Goal: Information Seeking & Learning: Learn about a topic

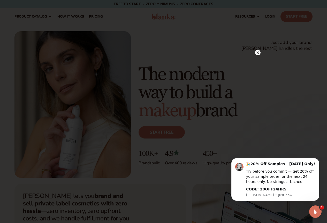
click at [170, 52] on circle at bounding box center [257, 52] width 5 height 5
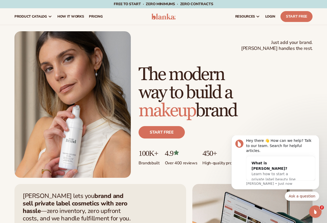
click at [170, 12] on header "Cart product catalog The Lab by Blanka" at bounding box center [163, 16] width 327 height 17
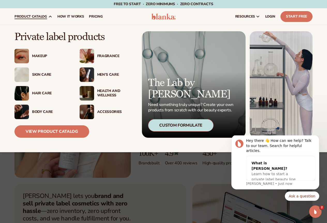
click at [104, 69] on div "Health And Wellness" at bounding box center [115, 93] width 37 height 9
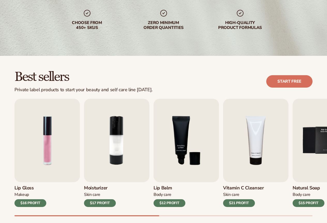
scroll to position [103, 0]
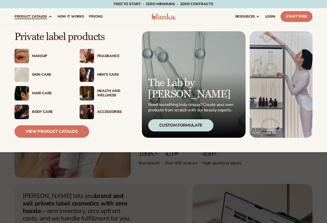
click at [41, 57] on div "Makeup" at bounding box center [50, 56] width 37 height 4
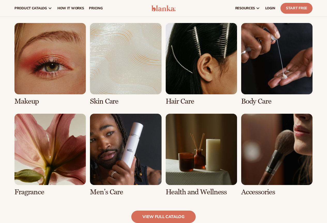
scroll to position [362, 0]
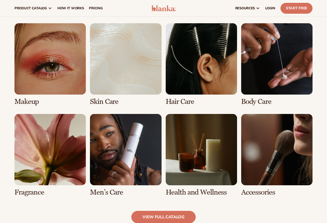
click at [49, 54] on link "1 / 8" at bounding box center [49, 64] width 71 height 82
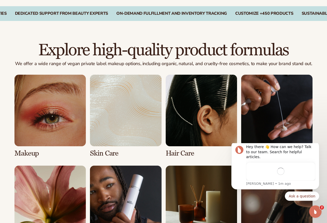
scroll to position [362, 0]
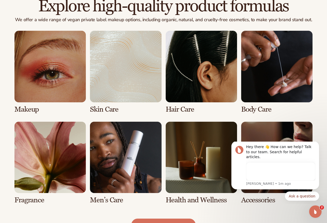
click at [118, 84] on link "2 / 8" at bounding box center [125, 72] width 71 height 82
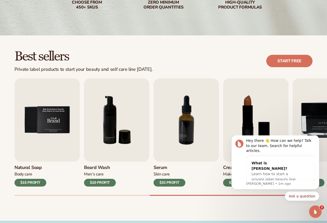
click at [50, 117] on img "5 / 9" at bounding box center [46, 119] width 65 height 83
click at [31, 120] on img "5 / 9" at bounding box center [46, 119] width 65 height 83
click at [34, 152] on img "5 / 9" at bounding box center [46, 119] width 65 height 83
click at [25, 166] on h3 "Natural Soap" at bounding box center [30, 168] width 32 height 6
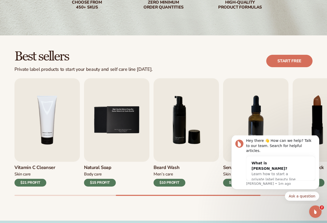
click at [95, 169] on h3 "Natural Soap" at bounding box center [100, 168] width 32 height 6
click at [97, 167] on h3 "Natural Soap" at bounding box center [100, 168] width 32 height 6
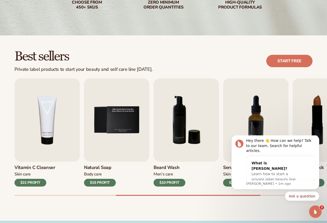
click at [97, 167] on h3 "Natural Soap" at bounding box center [100, 168] width 32 height 6
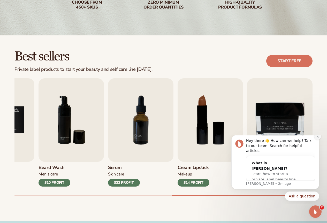
click at [316, 138] on icon "Dismiss notification" at bounding box center [317, 136] width 3 height 3
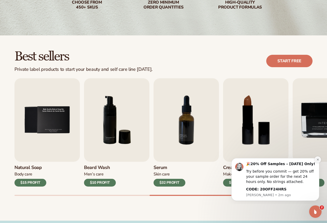
click at [316, 161] on button "Dismiss notification" at bounding box center [317, 159] width 7 height 7
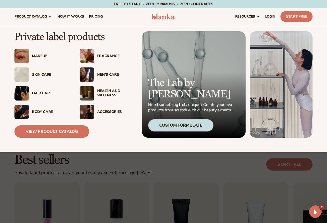
click at [41, 92] on div "Hair Care" at bounding box center [50, 93] width 37 height 4
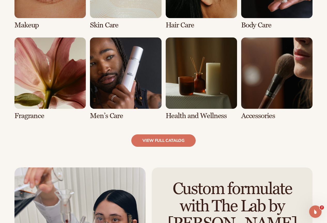
scroll to position [465, 0]
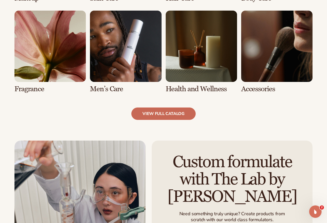
click at [169, 113] on link "view full catalog" at bounding box center [163, 113] width 64 height 12
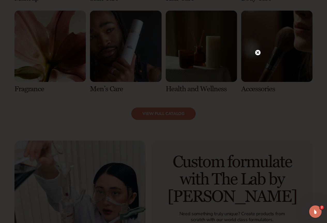
click at [258, 53] on icon at bounding box center [257, 52] width 3 height 3
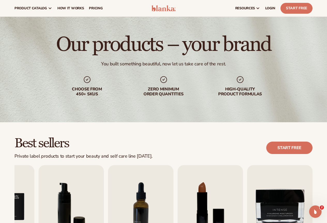
scroll to position [0, 0]
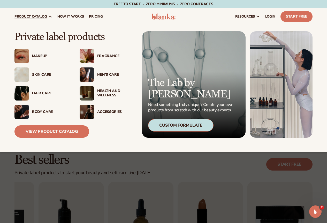
click at [38, 95] on div "Hair Care" at bounding box center [50, 93] width 37 height 4
